Goal: Book appointment/travel/reservation

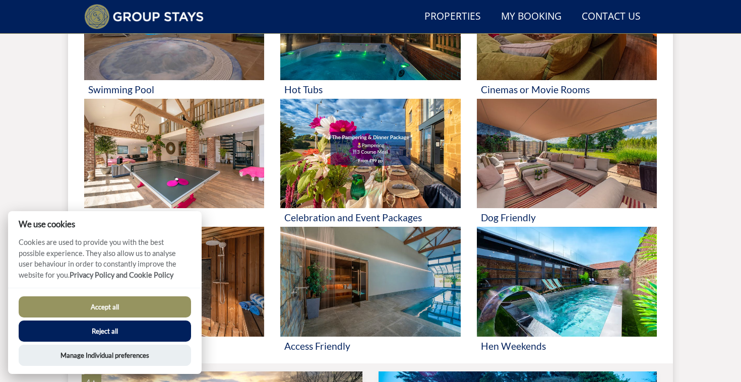
scroll to position [492, 0]
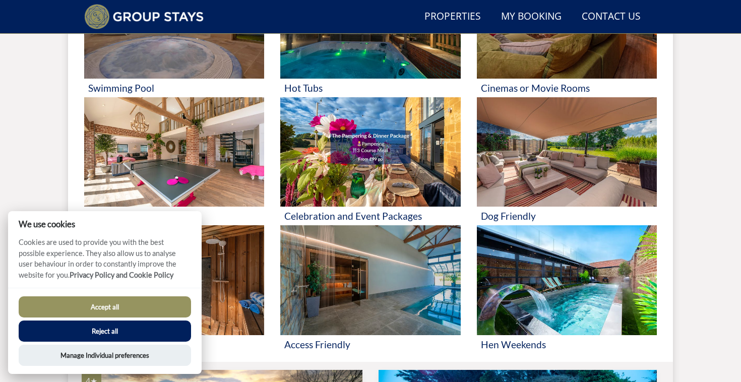
click at [137, 308] on button "Accept all" at bounding box center [105, 306] width 172 height 21
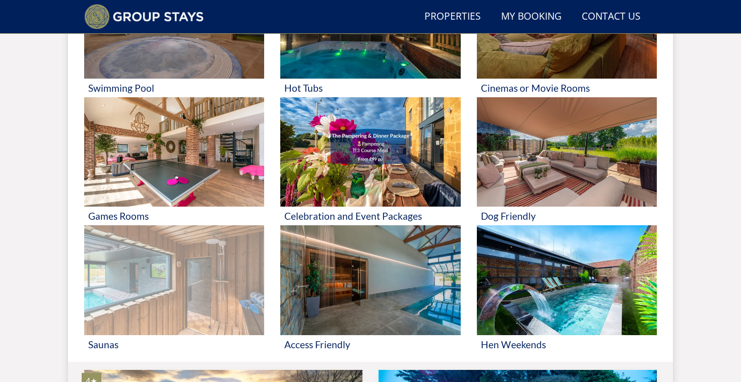
scroll to position [506, 0]
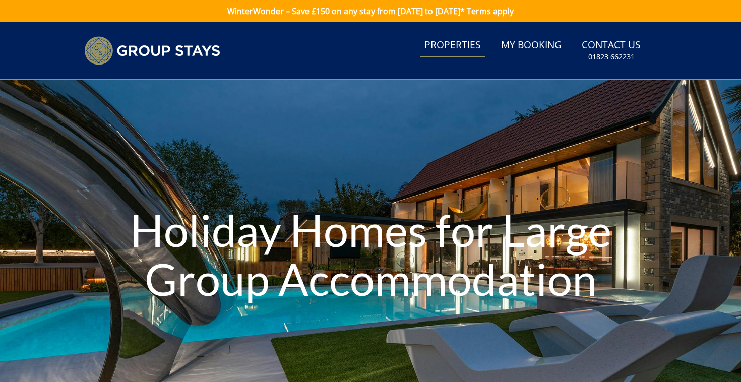
click at [463, 40] on link "Properties" at bounding box center [452, 45] width 65 height 23
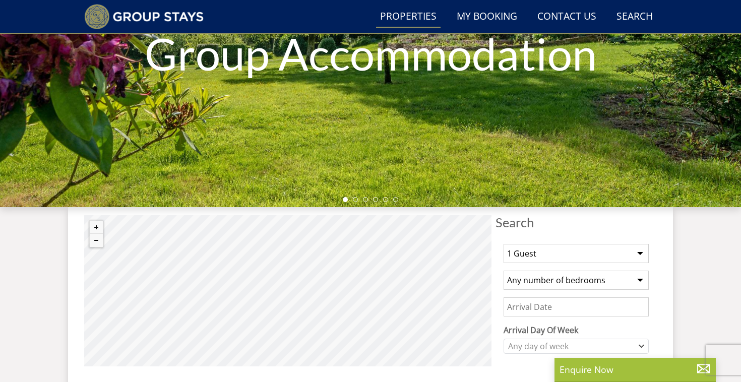
scroll to position [338, 0]
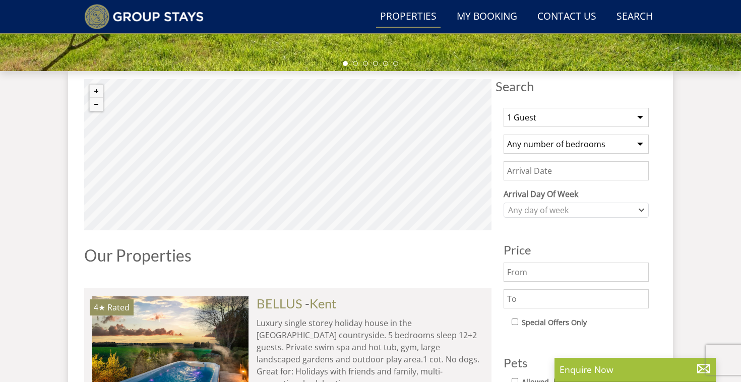
click at [528, 114] on select "1 Guest 2 Guests 3 Guests 4 Guests 5 Guests 6 Guests 7 Guests 8 Guests 9 Guests…" at bounding box center [576, 117] width 145 height 19
select select "32"
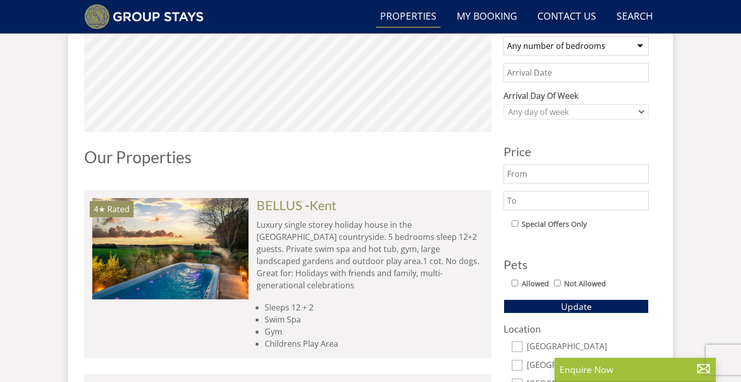
scroll to position [447, 0]
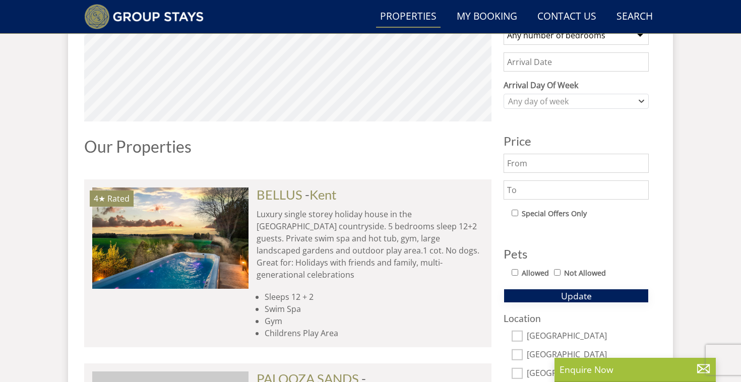
click at [559, 298] on button "Update" at bounding box center [576, 296] width 145 height 14
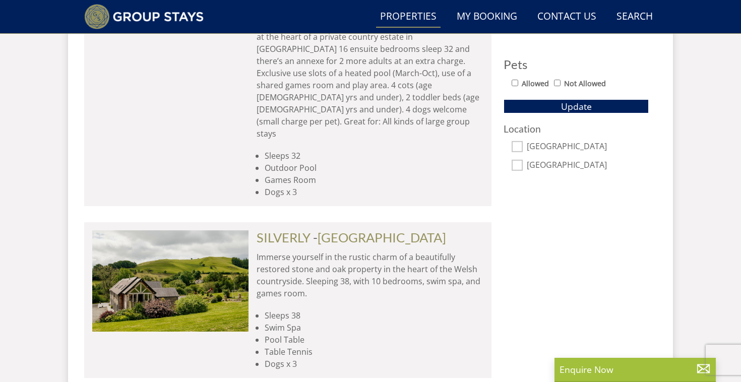
scroll to position [724, 0]
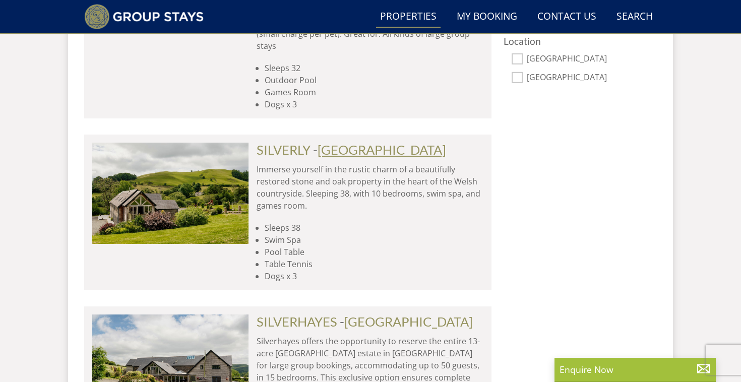
click at [326, 142] on link "[GEOGRAPHIC_DATA]" at bounding box center [382, 149] width 129 height 15
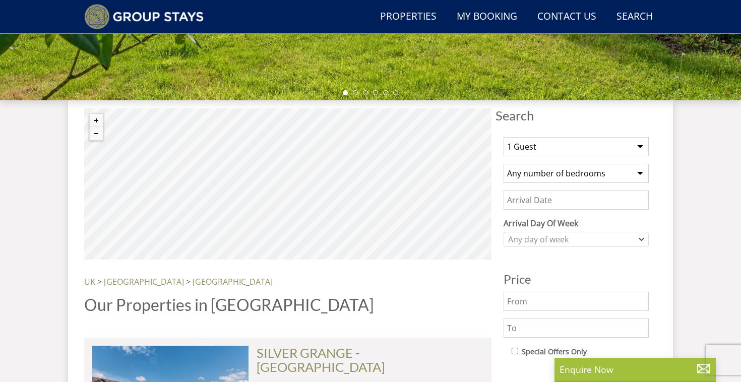
scroll to position [364, 0]
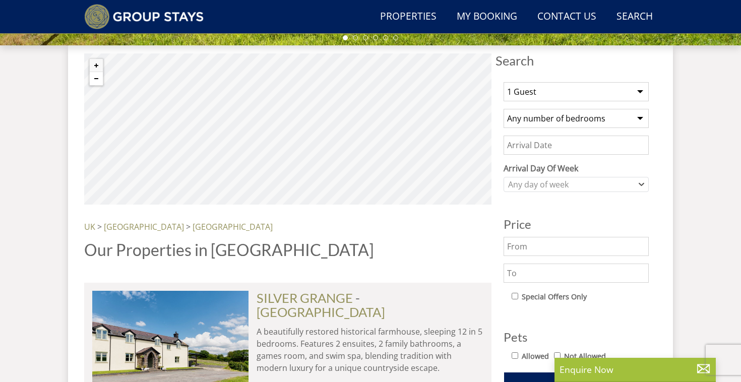
click at [93, 80] on button "Zoom out" at bounding box center [96, 78] width 13 height 13
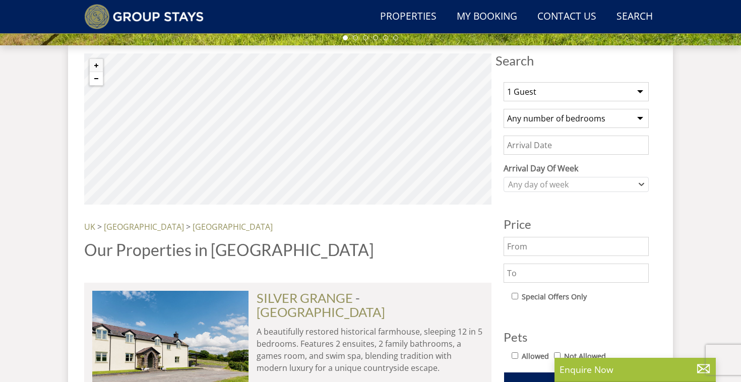
click at [93, 80] on button "Zoom out" at bounding box center [96, 78] width 13 height 13
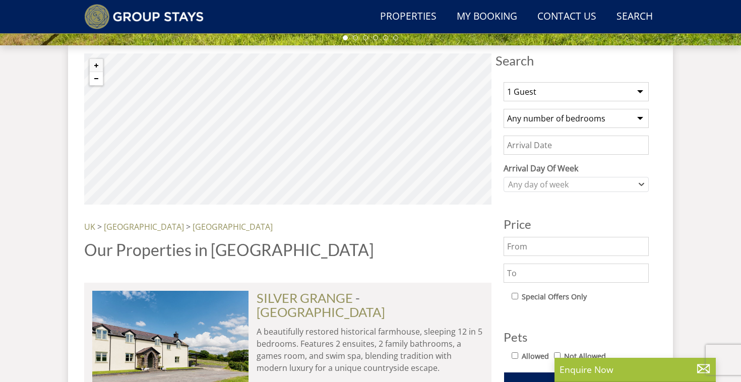
click at [93, 80] on button "Zoom out" at bounding box center [96, 78] width 13 height 13
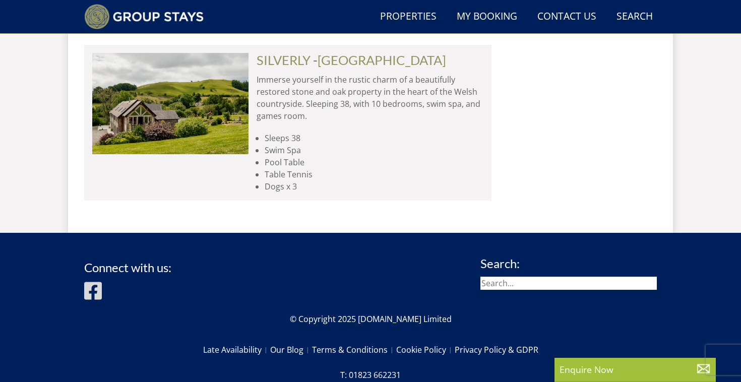
scroll to position [820, 0]
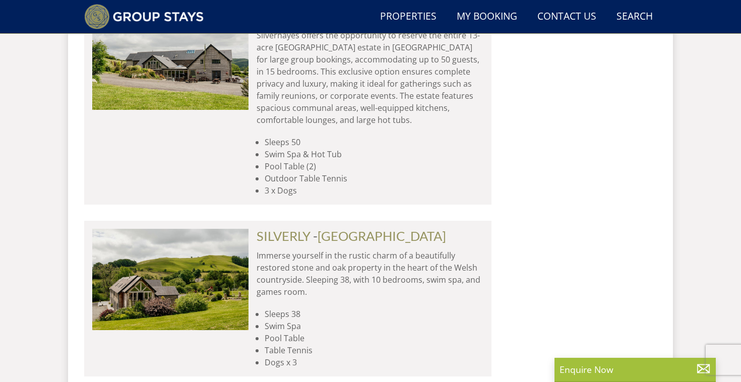
select select "32"
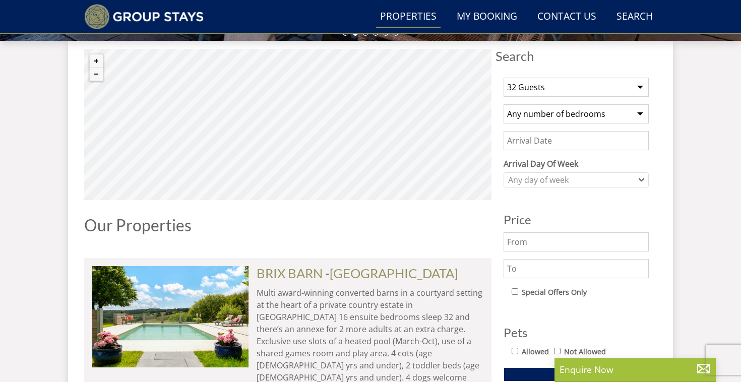
scroll to position [367, 0]
